Goal: Find specific page/section: Find specific page/section

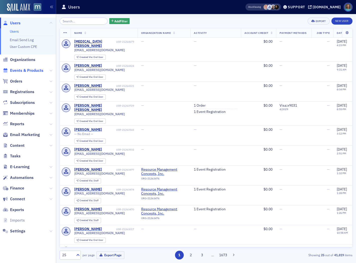
click at [24, 69] on span "Events & Products" at bounding box center [26, 71] width 33 height 6
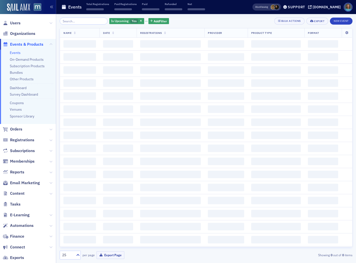
click at [82, 21] on input "search" at bounding box center [84, 21] width 48 height 7
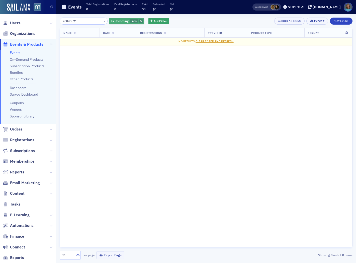
type input "20840521"
click at [139, 22] on span "button" at bounding box center [141, 21] width 5 height 5
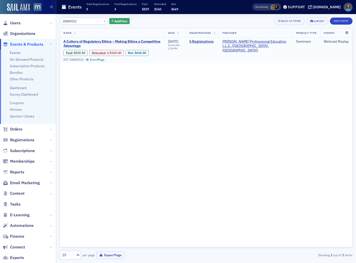
click at [111, 41] on span "A Culture of Regulatory Ethics – Making Ethics a Competitive Advantage" at bounding box center [112, 43] width 98 height 9
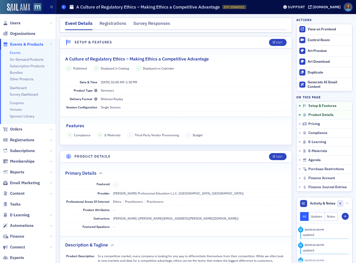
click at [64, 9] on link "Events" at bounding box center [63, 7] width 5 height 5
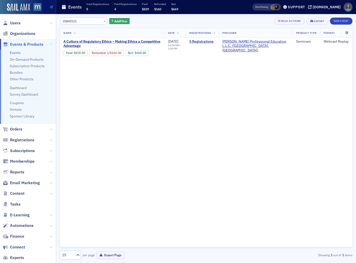
drag, startPoint x: 84, startPoint y: 22, endPoint x: 31, endPoint y: 13, distance: 53.8
click at [31, 13] on div "Users Organizations Events & Products Events On-Demand Products Subscription Pr…" at bounding box center [178, 131] width 356 height 263
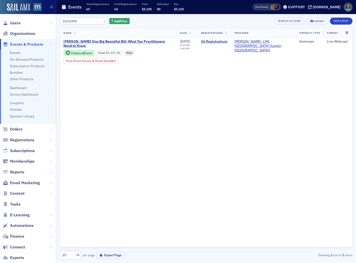
type input "21131490"
click at [161, 41] on span "[PERSON_NAME] One Big Beautiful Bill: What Tax Practitioners Need to Know" at bounding box center [118, 43] width 110 height 9
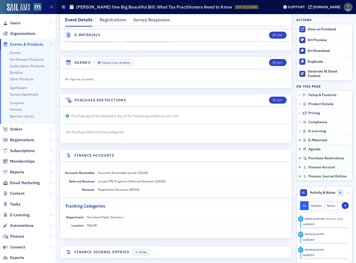
scroll to position [810, 0]
